Goal: Check status: Check status

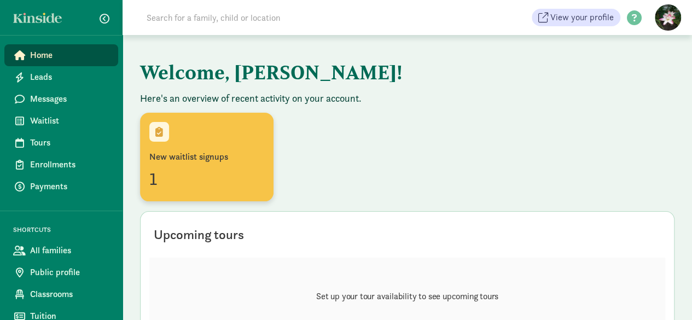
click at [206, 159] on div "New waitlist signups" at bounding box center [206, 156] width 115 height 13
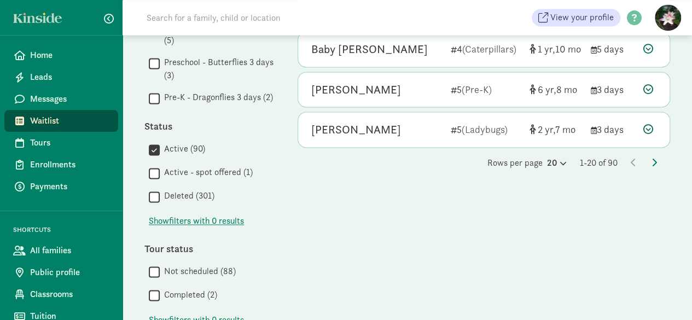
scroll to position [821, 0]
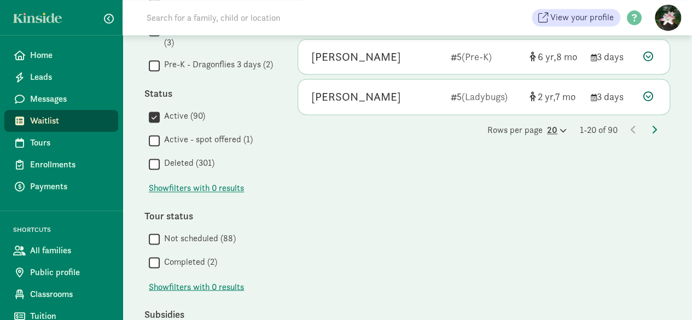
click at [558, 127] on icon at bounding box center [562, 130] width 9 height 7
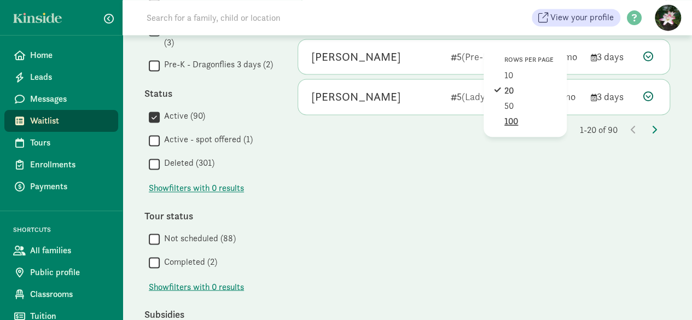
click at [507, 115] on div "100" at bounding box center [531, 121] width 52 height 13
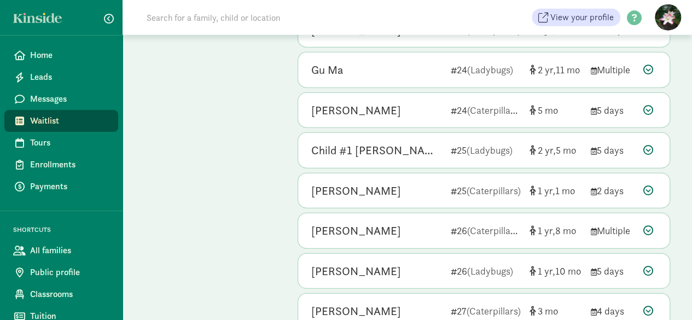
scroll to position [3442, 0]
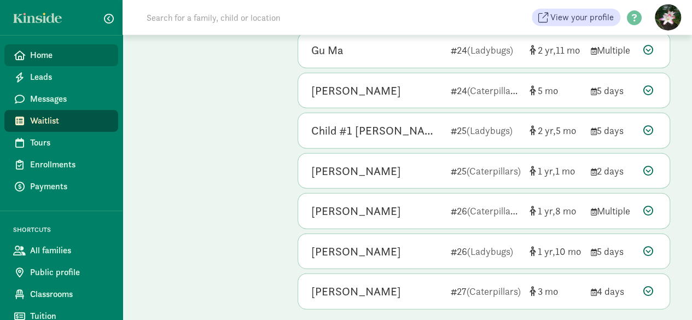
click at [56, 59] on span "Home" at bounding box center [69, 55] width 79 height 13
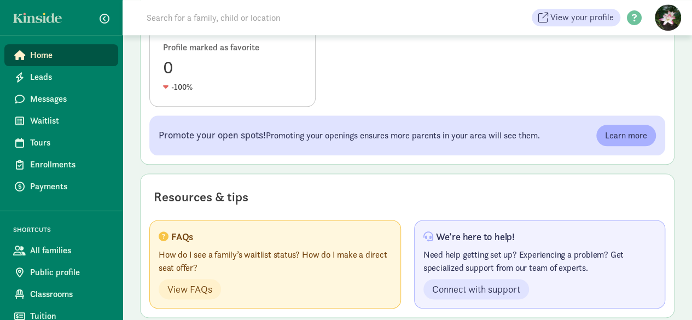
scroll to position [624, 0]
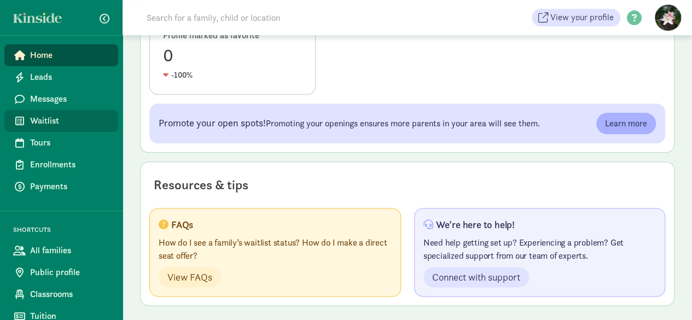
click at [61, 126] on span "Waitlist" at bounding box center [69, 120] width 79 height 13
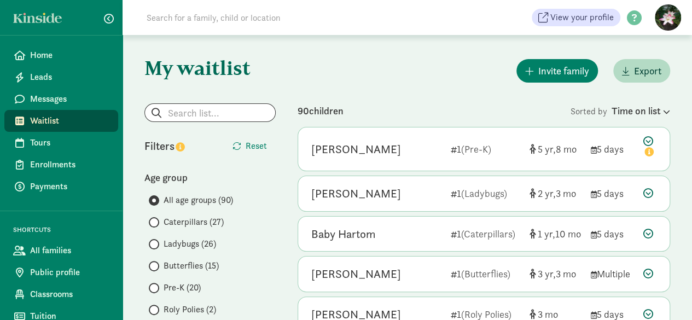
click at [177, 238] on span "Ladybugs (26)" at bounding box center [190, 244] width 53 height 13
click at [156, 241] on input "Ladybugs (26)" at bounding box center [152, 244] width 7 height 7
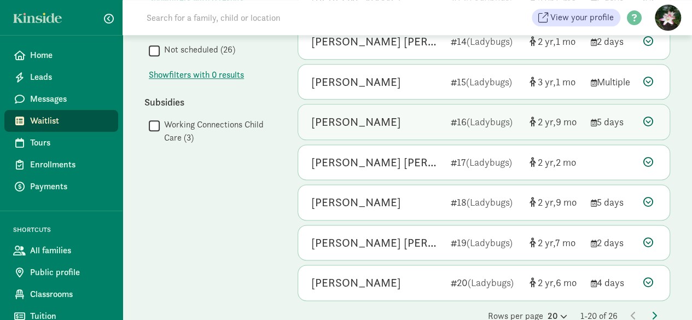
scroll to position [652, 0]
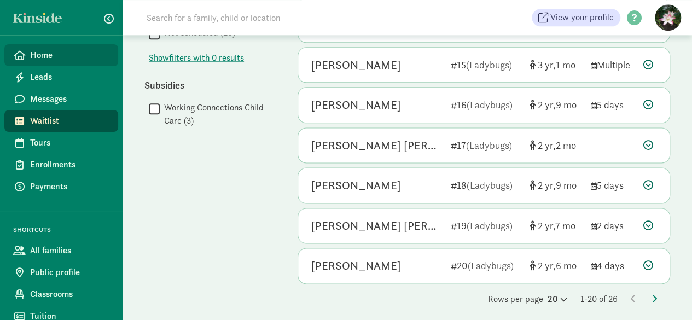
click at [37, 55] on span "Home" at bounding box center [69, 55] width 79 height 13
